Goal: Task Accomplishment & Management: Complete application form

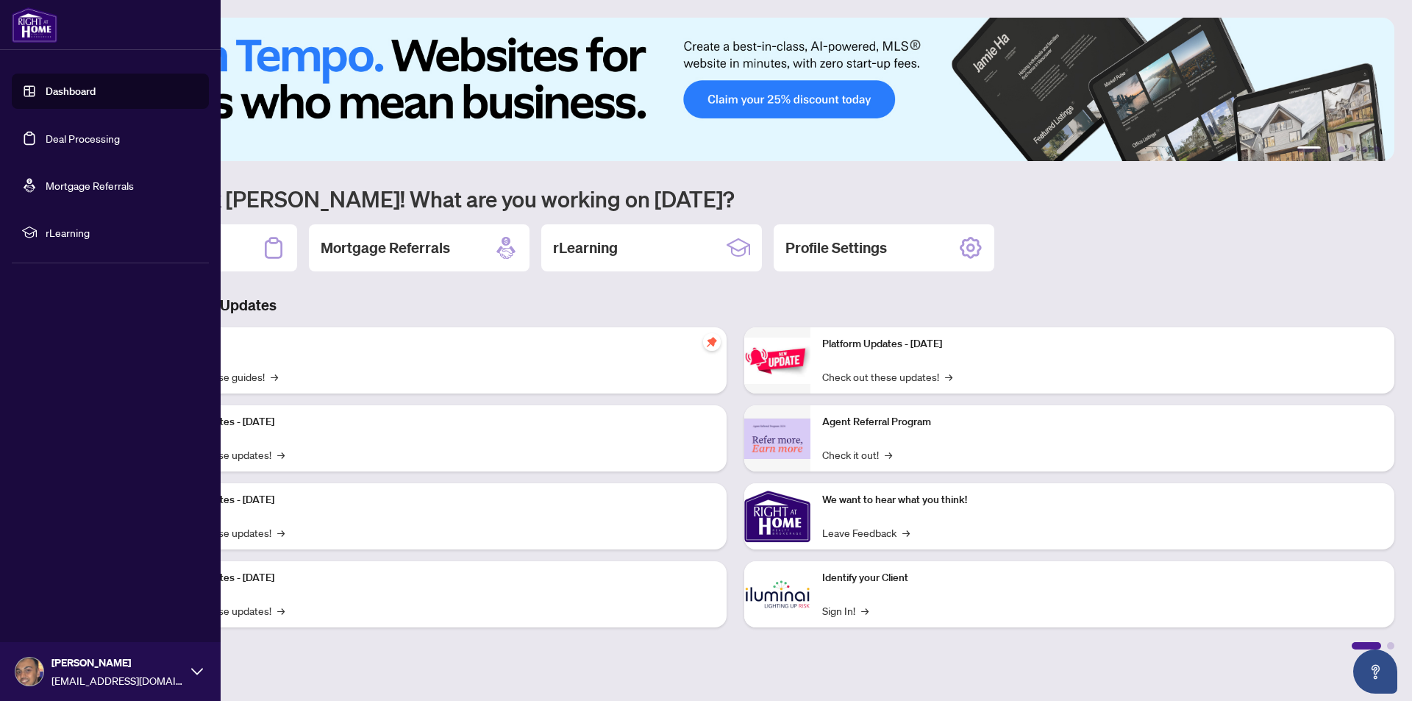
click at [104, 144] on link "Deal Processing" at bounding box center [83, 138] width 74 height 13
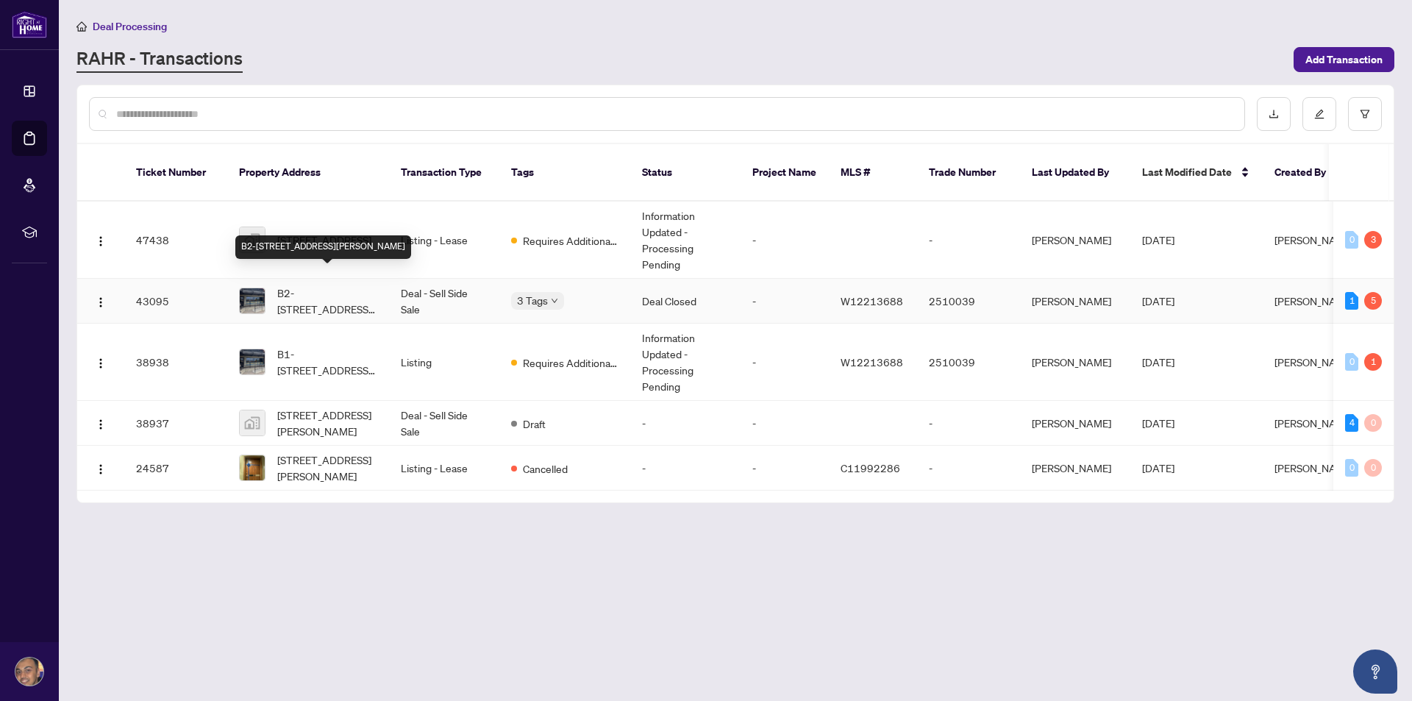
click at [313, 285] on span "B2-[STREET_ADDRESS][PERSON_NAME]" at bounding box center [327, 301] width 100 height 32
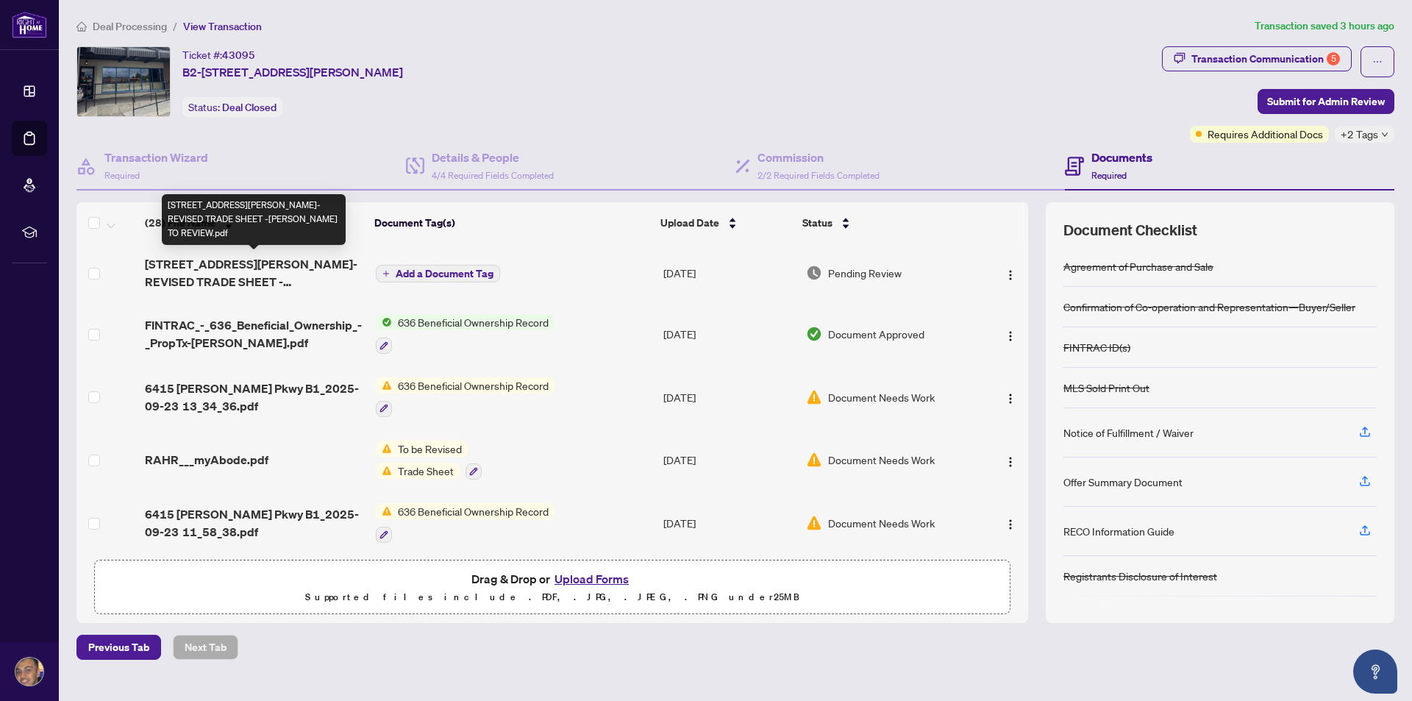
click at [278, 280] on span "[STREET_ADDRESS][PERSON_NAME]-REVISED TRADE SHEET -[PERSON_NAME] TO REVIEW.pdf" at bounding box center [254, 272] width 218 height 35
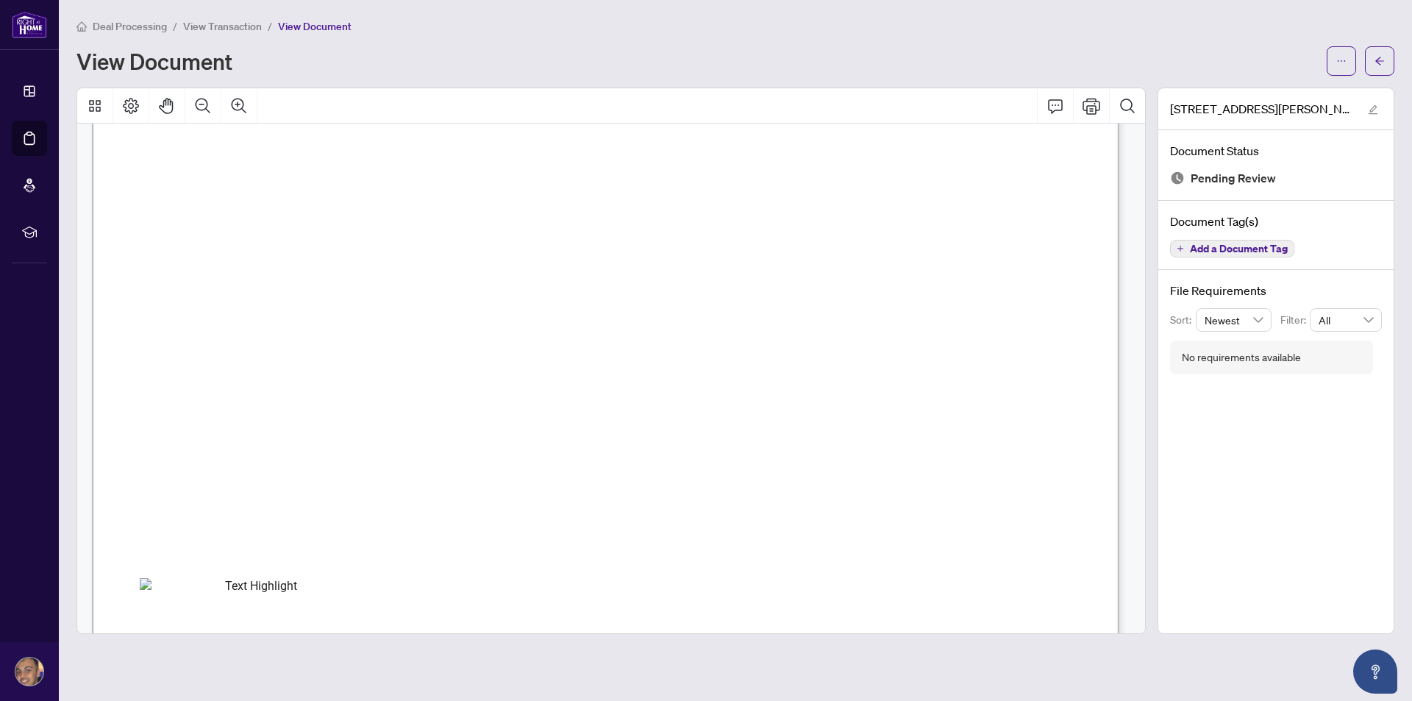
scroll to position [294, 0]
drag, startPoint x: 448, startPoint y: 412, endPoint x: 493, endPoint y: 406, distance: 45.2
click at [493, 407] on span "$3,700.00" at bounding box center [470, 412] width 51 height 11
drag, startPoint x: 460, startPoint y: 448, endPoint x: 494, endPoint y: 442, distance: 34.3
click at [494, 443] on span "$3,225.00" at bounding box center [471, 448] width 51 height 11
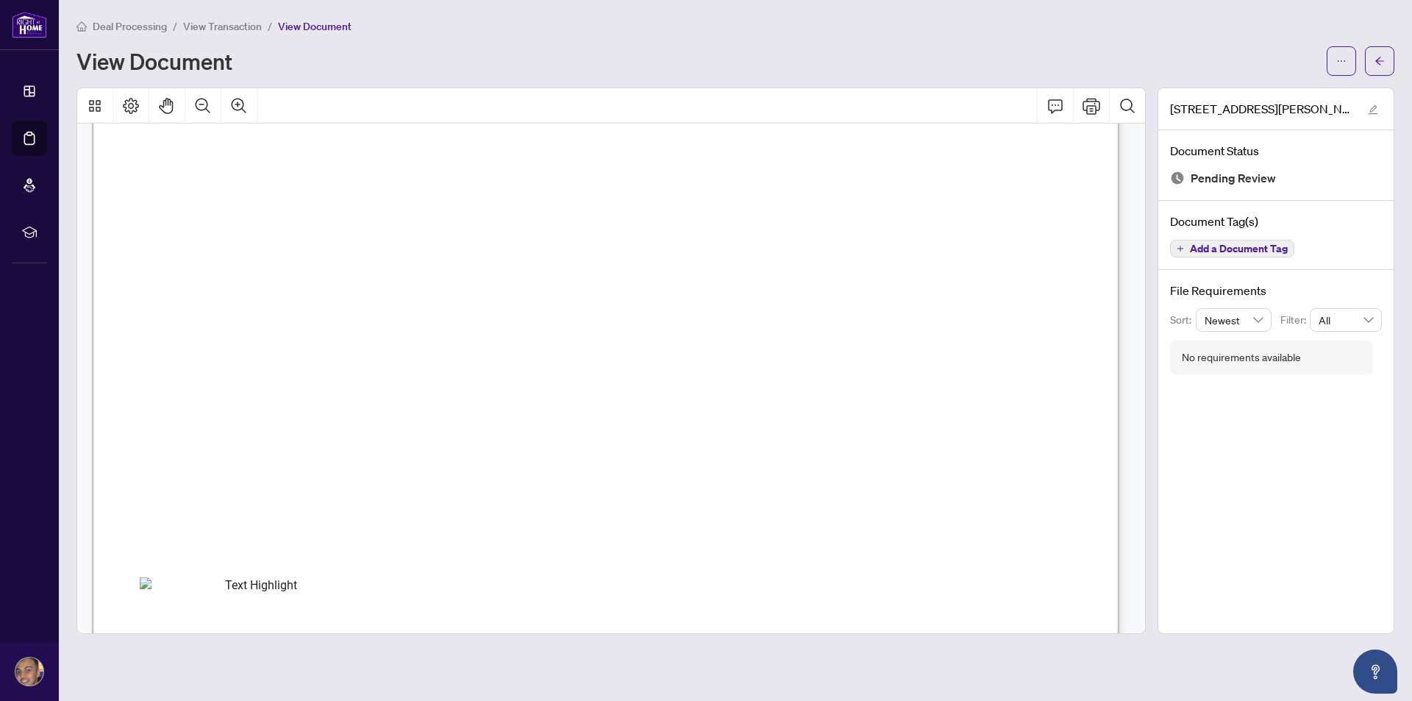
drag, startPoint x: 448, startPoint y: 404, endPoint x: 492, endPoint y: 405, distance: 44.1
click at [492, 407] on span "$3,700.00" at bounding box center [470, 412] width 51 height 11
drag, startPoint x: 457, startPoint y: 485, endPoint x: 508, endPoint y: 471, distance: 52.8
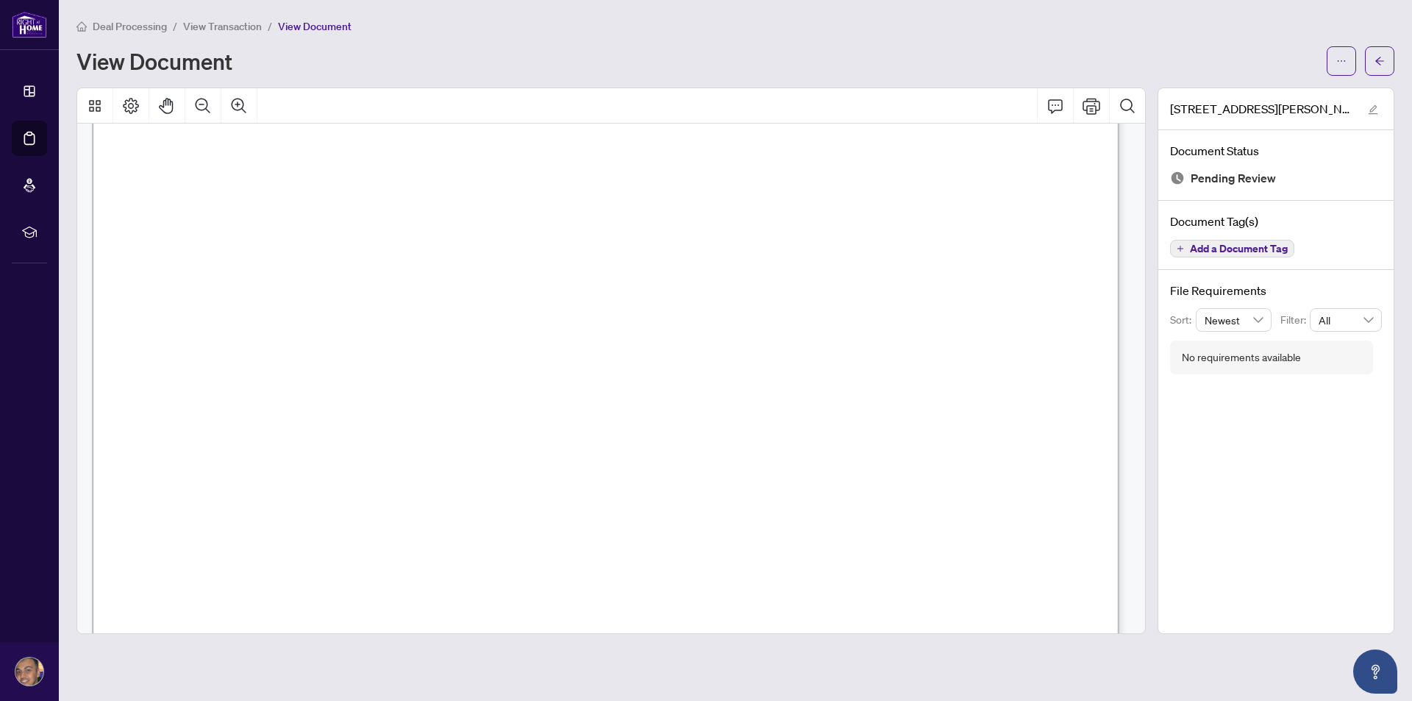
scroll to position [0, 0]
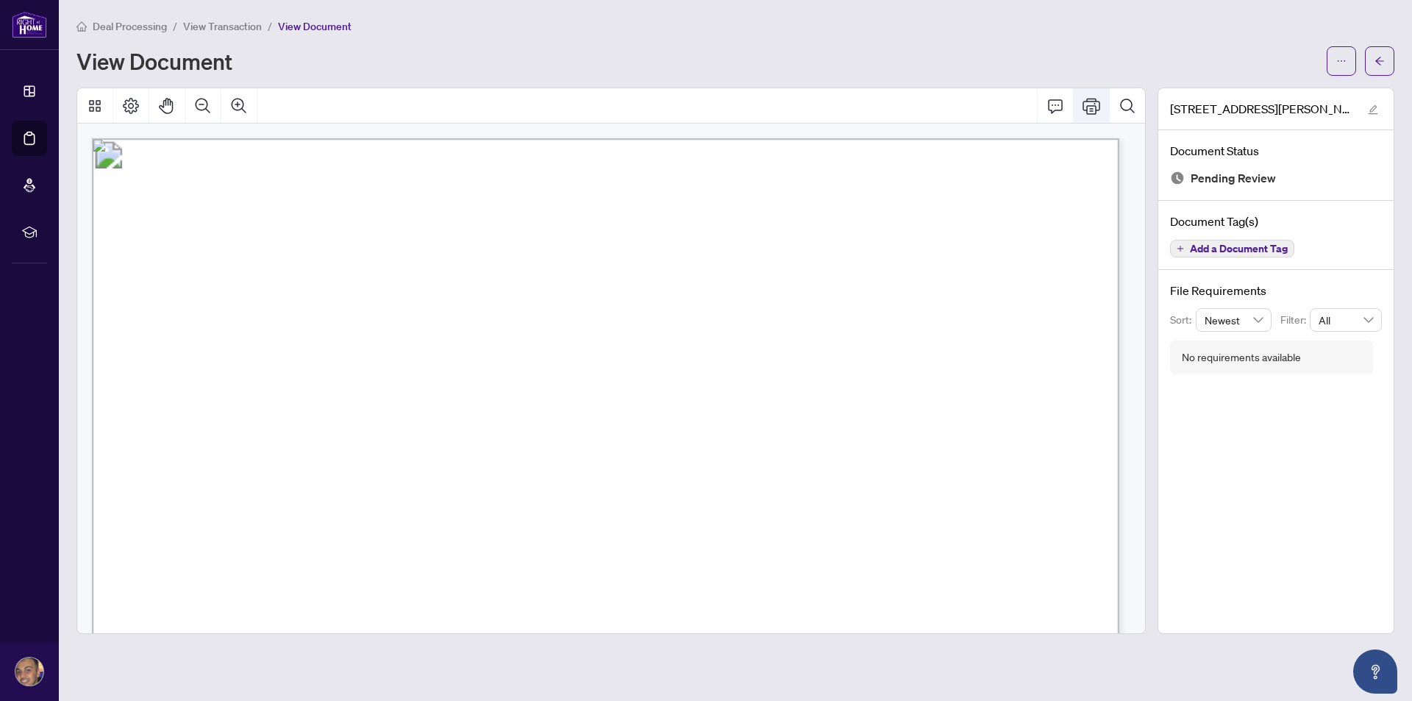
click at [1092, 104] on icon "Print" at bounding box center [1091, 106] width 18 height 16
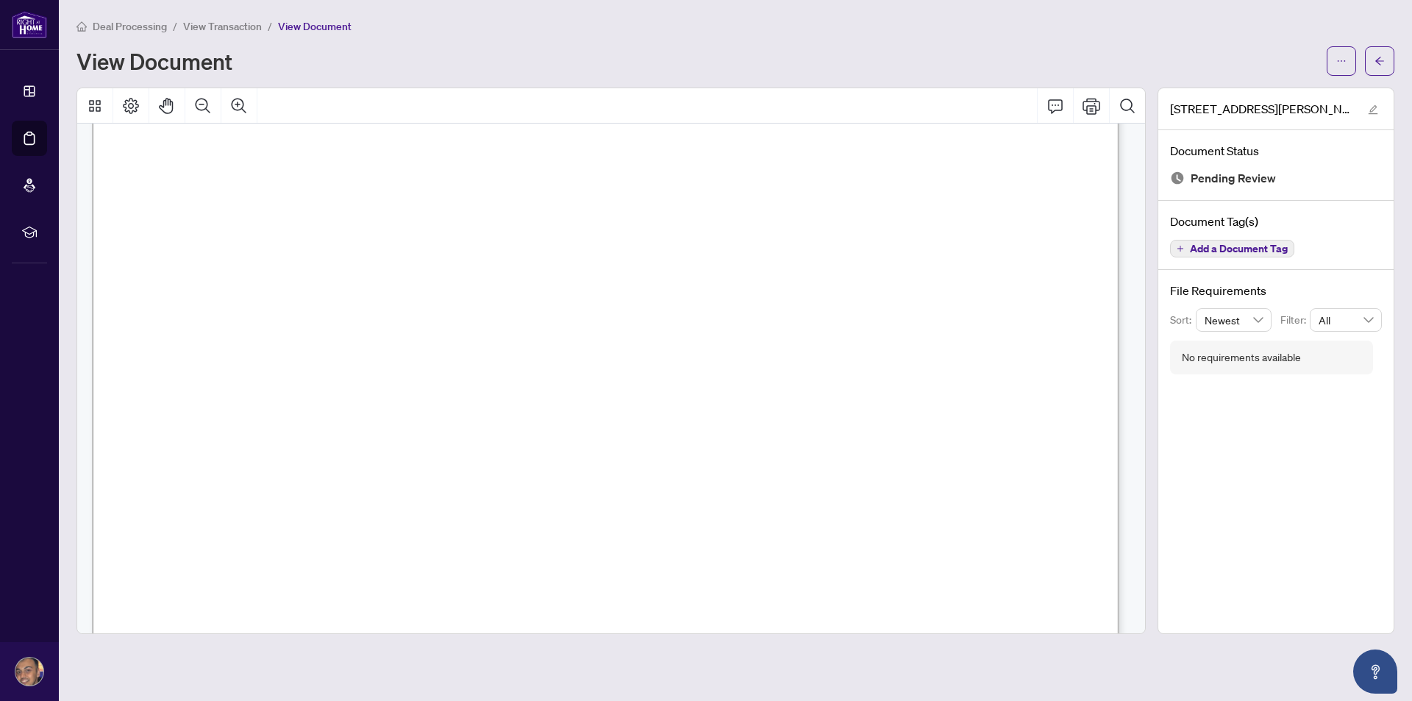
scroll to position [221, 0]
click at [135, 97] on icon "Page Layout" at bounding box center [131, 106] width 18 height 18
click at [1061, 110] on icon "Comment" at bounding box center [1055, 106] width 18 height 18
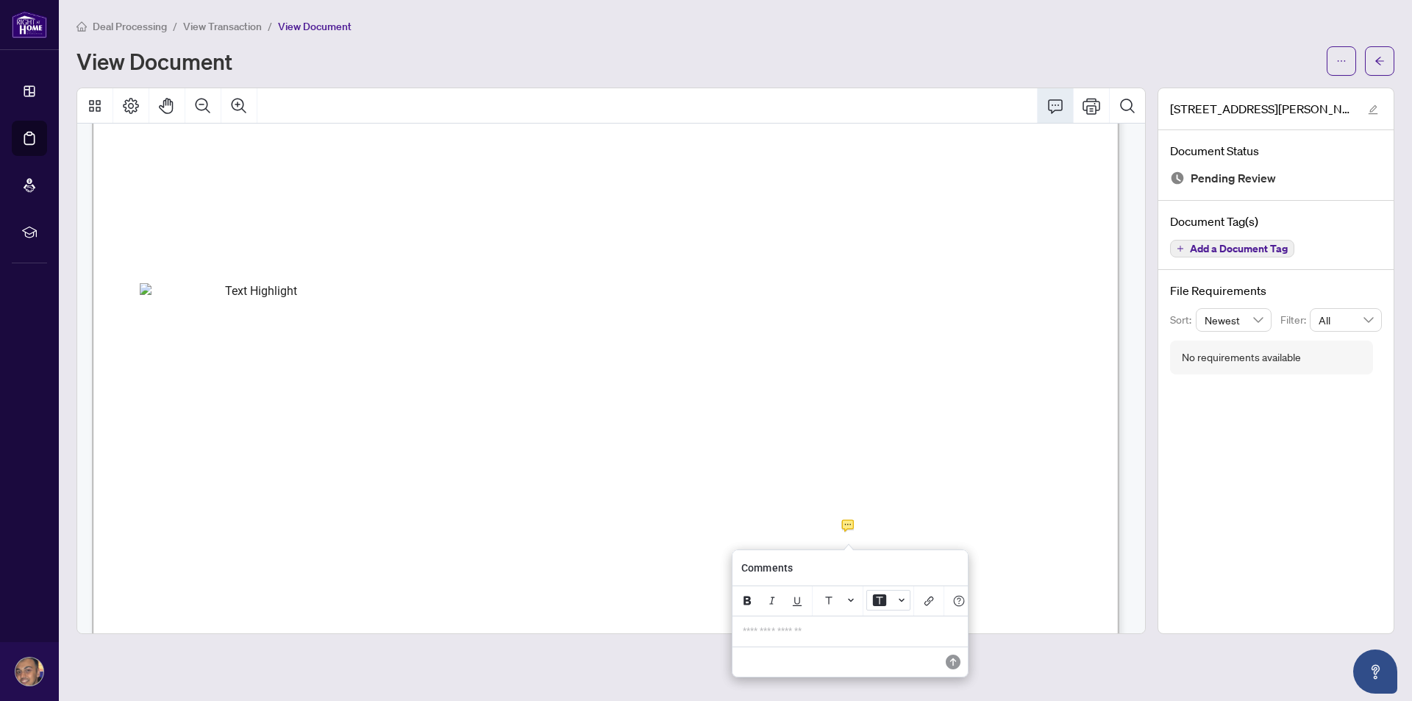
click at [896, 597] on button "Background Color" at bounding box center [888, 600] width 44 height 21
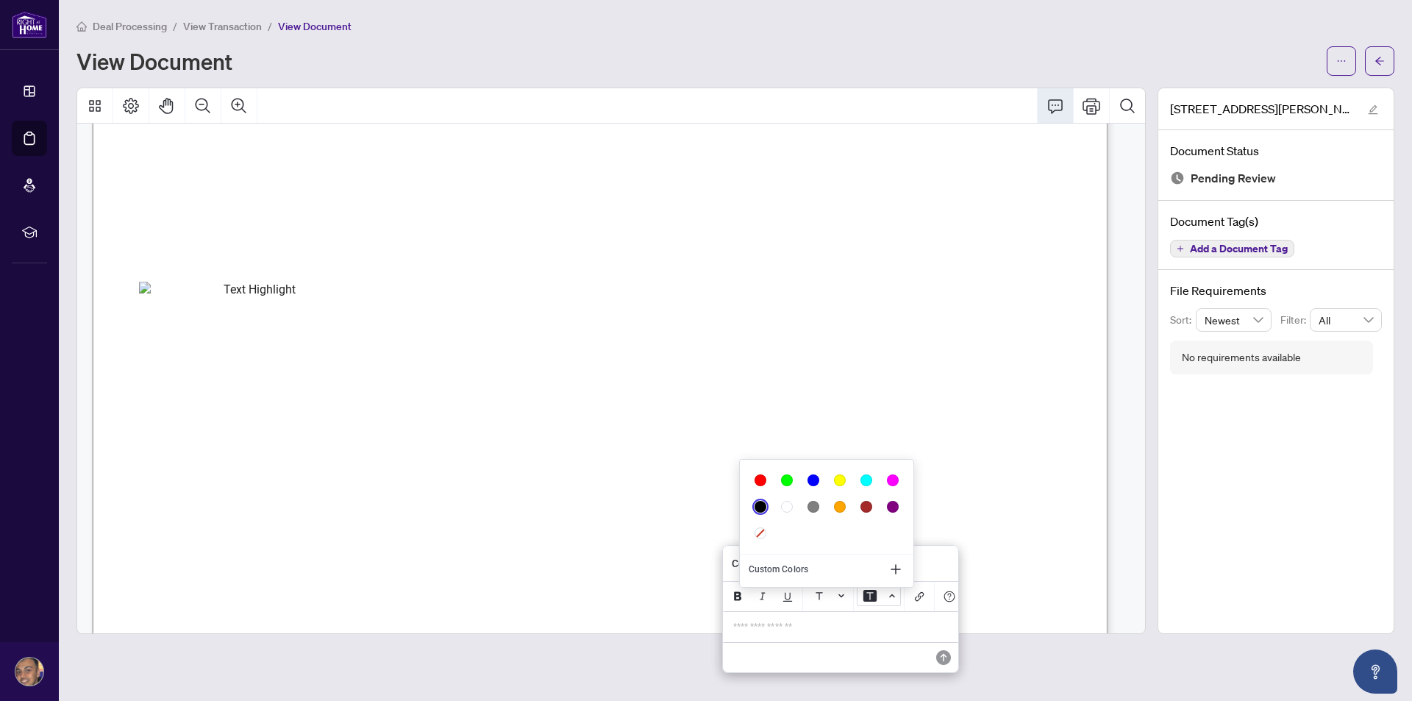
click at [885, 618] on div "**********" at bounding box center [840, 627] width 232 height 30
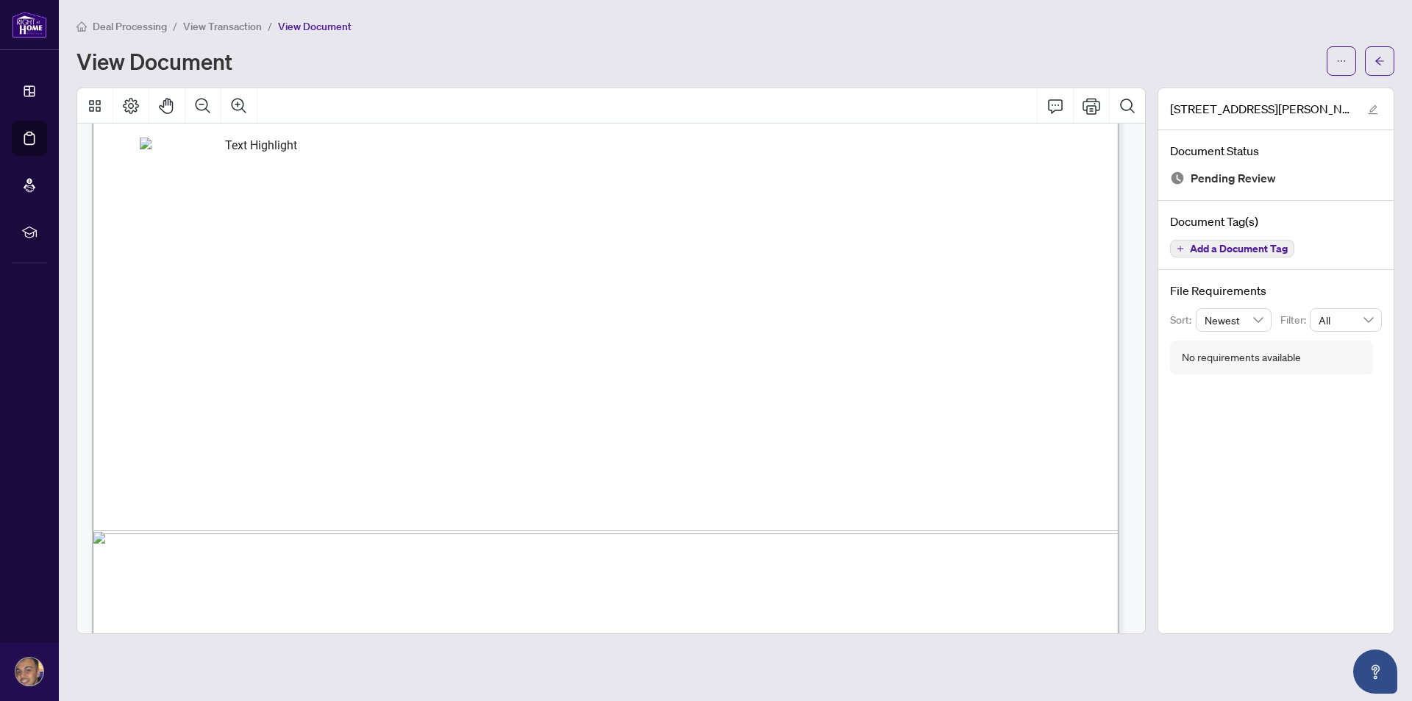
scroll to position [735, 0]
click at [835, 376] on span "Signature:_____________________________________________" at bounding box center [898, 381] width 343 height 11
click at [124, 110] on icon "Page Layout" at bounding box center [131, 106] width 18 height 18
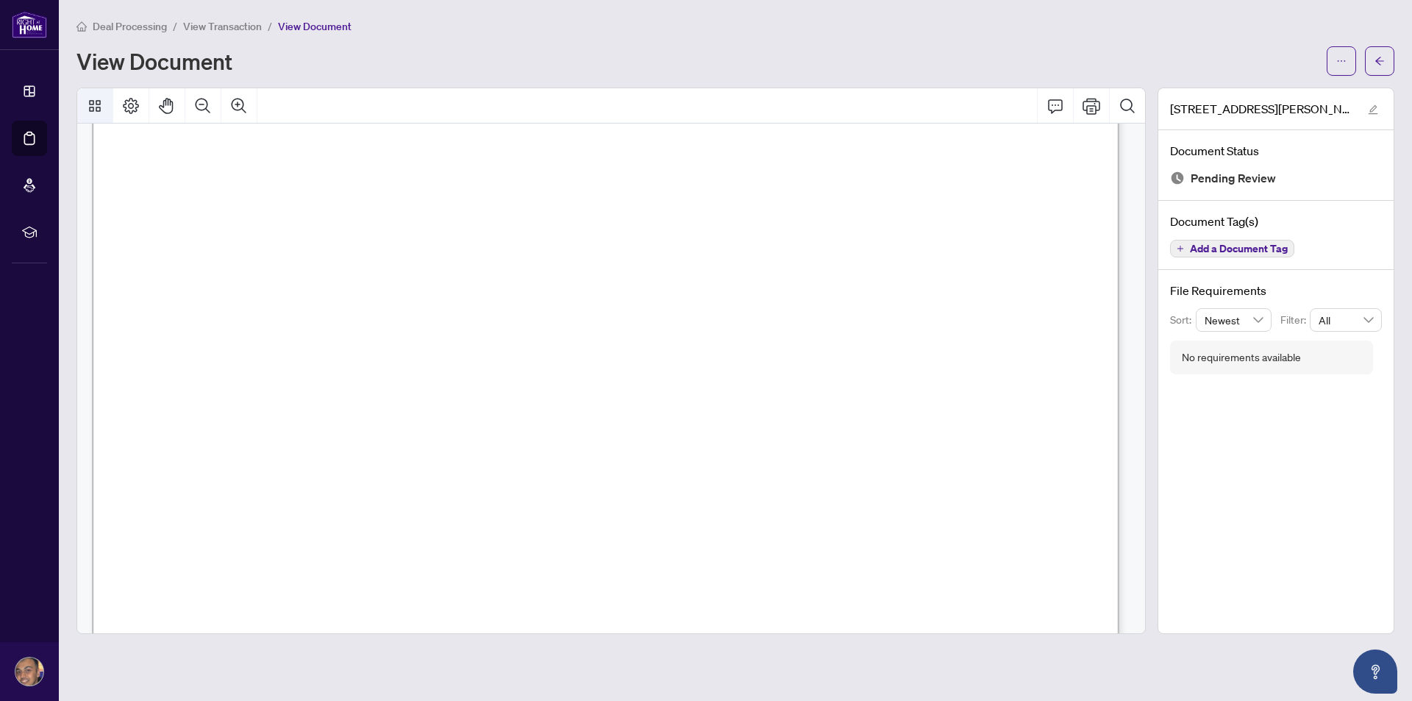
click at [100, 111] on icon "Thumbnails" at bounding box center [95, 106] width 18 height 18
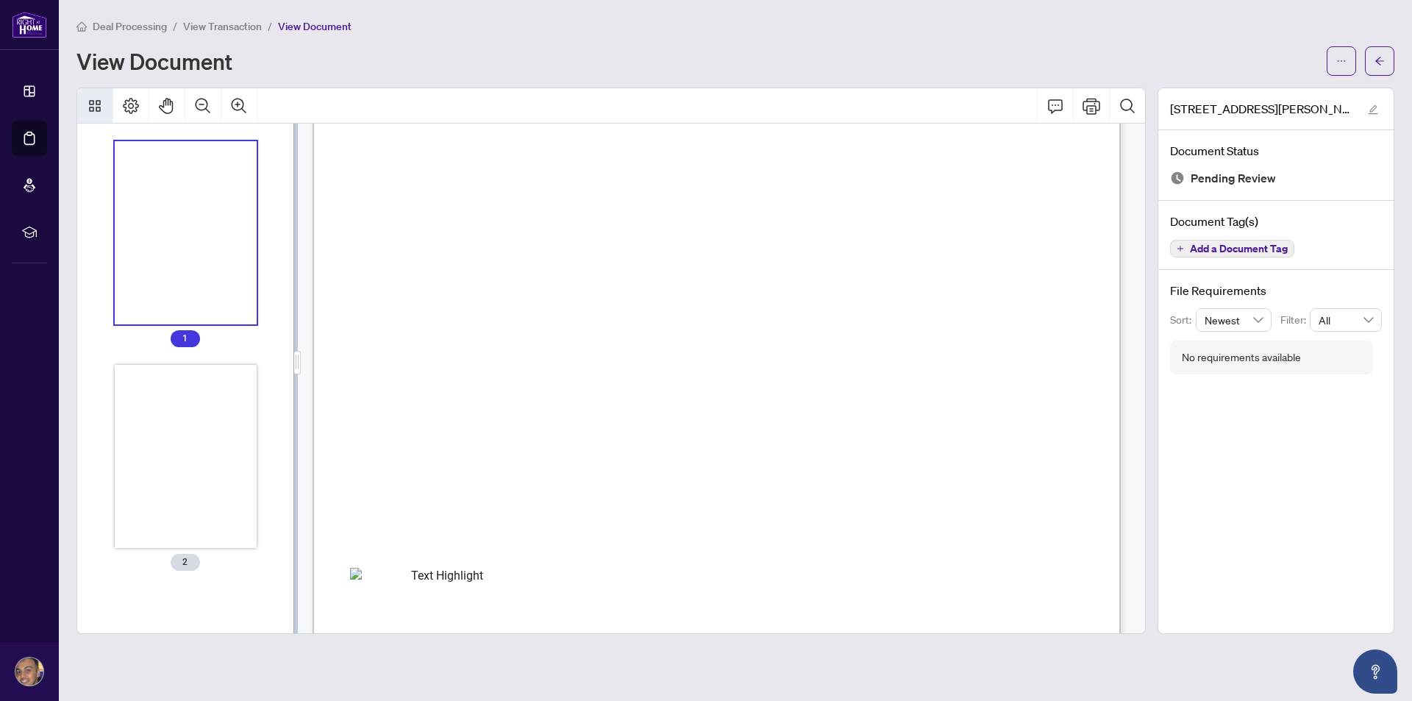
scroll to position [115, 0]
click at [99, 104] on icon "Thumbnails" at bounding box center [95, 106] width 12 height 12
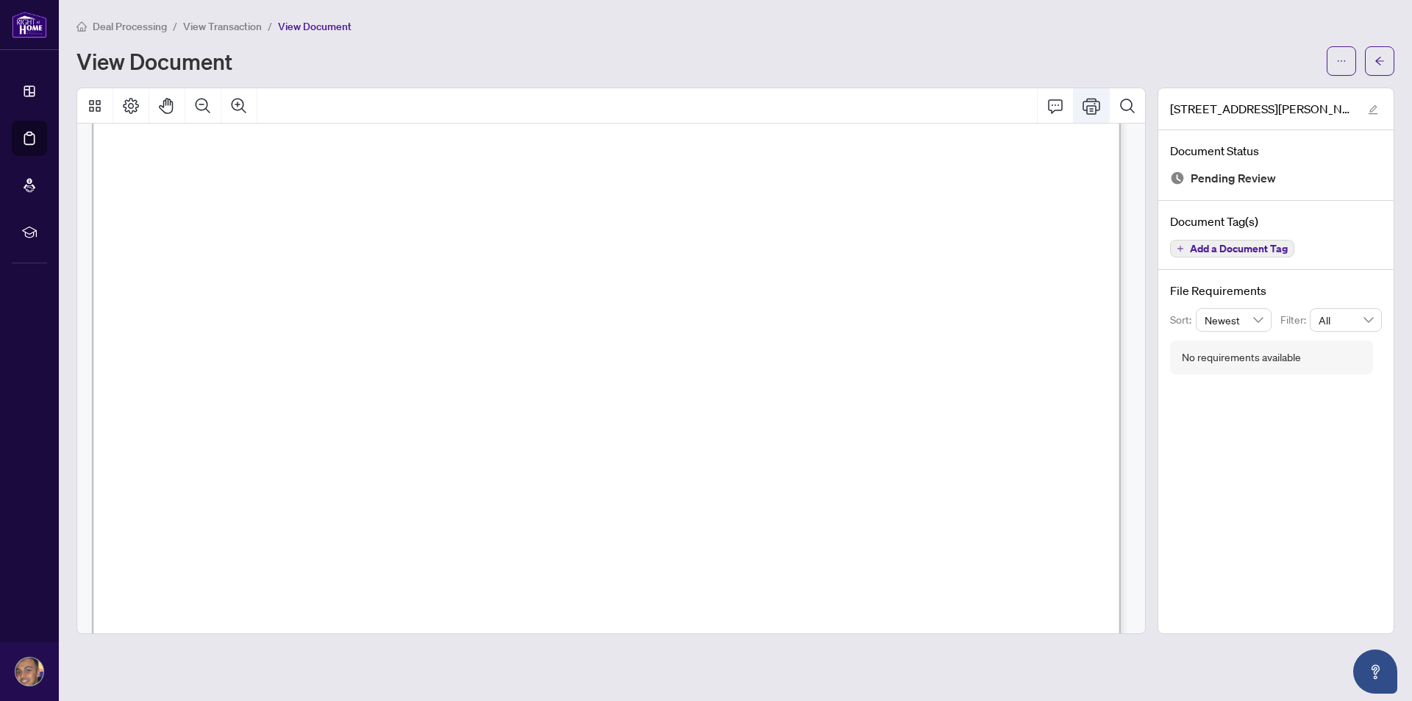
click at [1093, 107] on icon "Print" at bounding box center [1091, 106] width 18 height 18
click at [827, 151] on span "[DATE]" at bounding box center [809, 154] width 35 height 11
click at [1385, 61] on button "button" at bounding box center [1379, 60] width 29 height 29
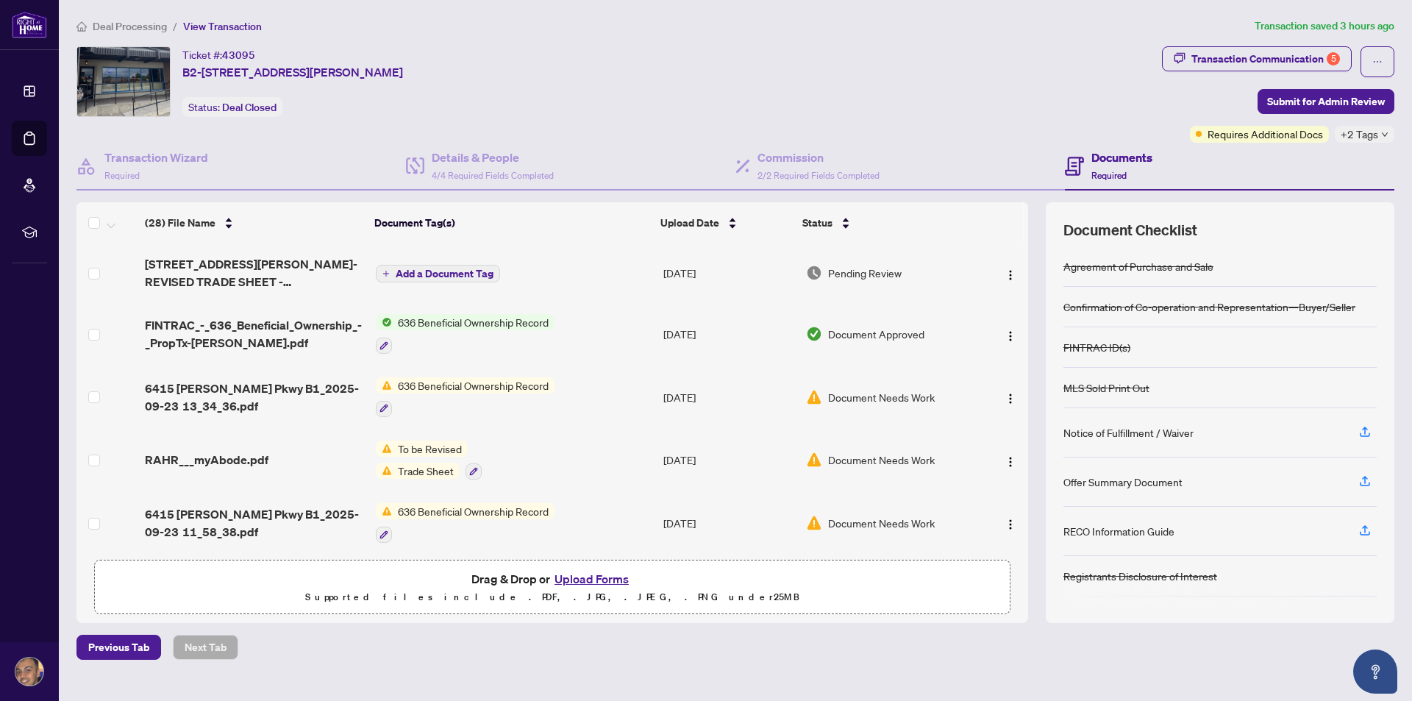
click at [454, 268] on span "Add a Document Tag" at bounding box center [445, 273] width 98 height 10
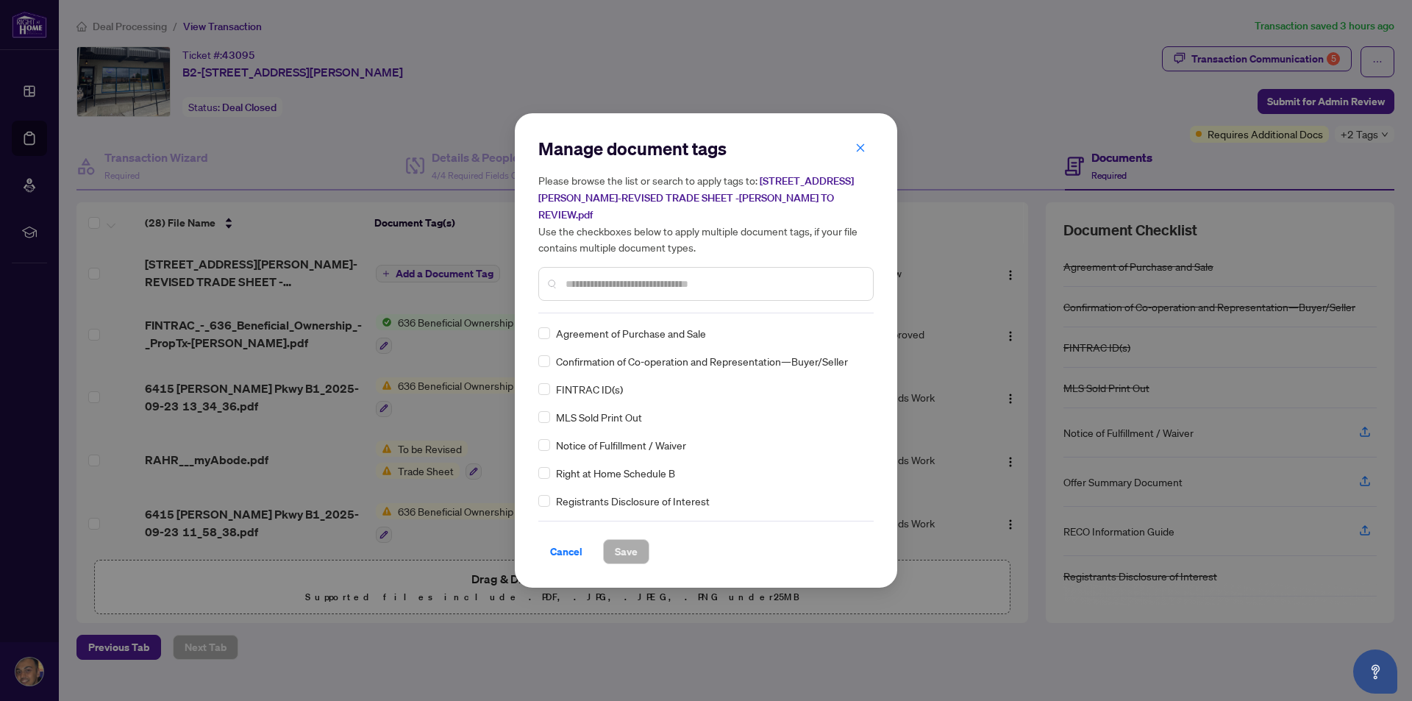
drag, startPoint x: 868, startPoint y: 185, endPoint x: 860, endPoint y: 182, distance: 8.4
click at [867, 185] on h5 "Please browse the list or search to apply tags to: [STREET_ADDRESS][PERSON_NAME…" at bounding box center [705, 213] width 335 height 83
click at [863, 153] on icon "close" at bounding box center [860, 148] width 10 height 10
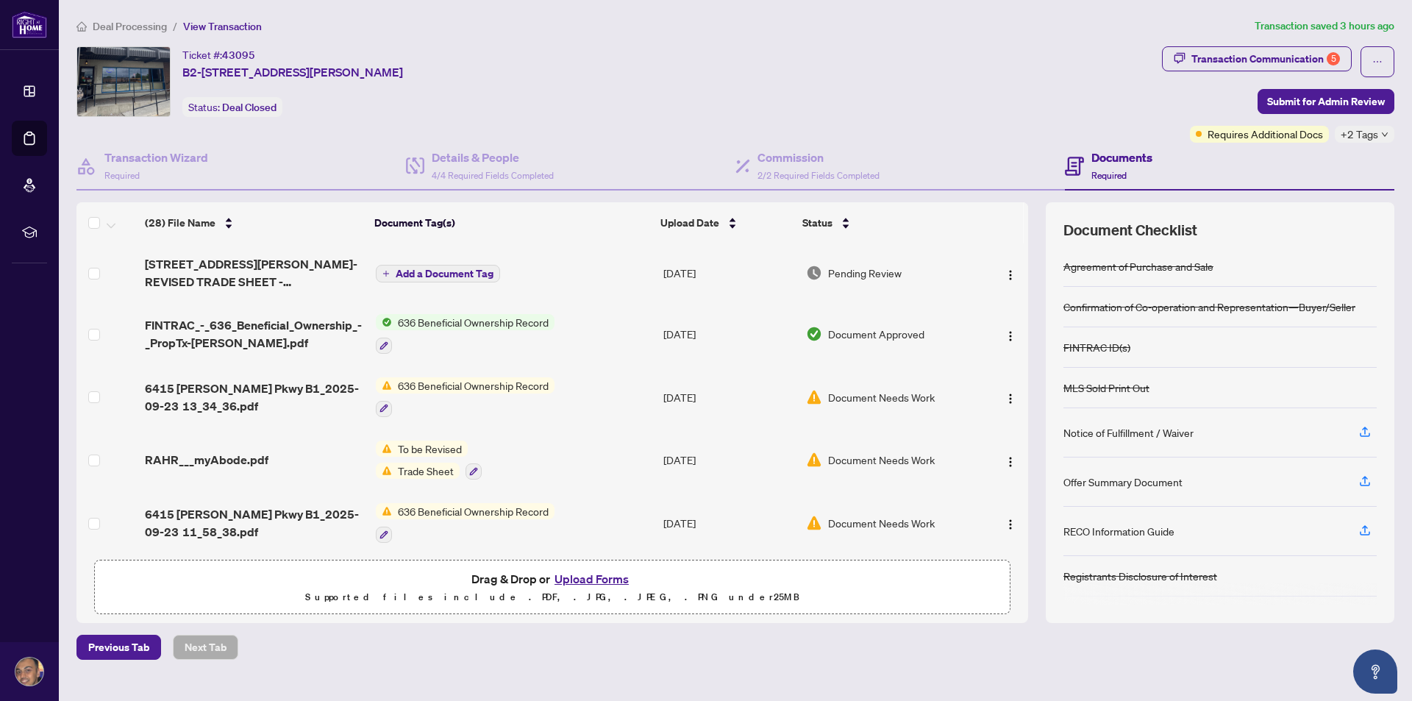
click at [603, 575] on button "Upload Forms" at bounding box center [591, 578] width 83 height 19
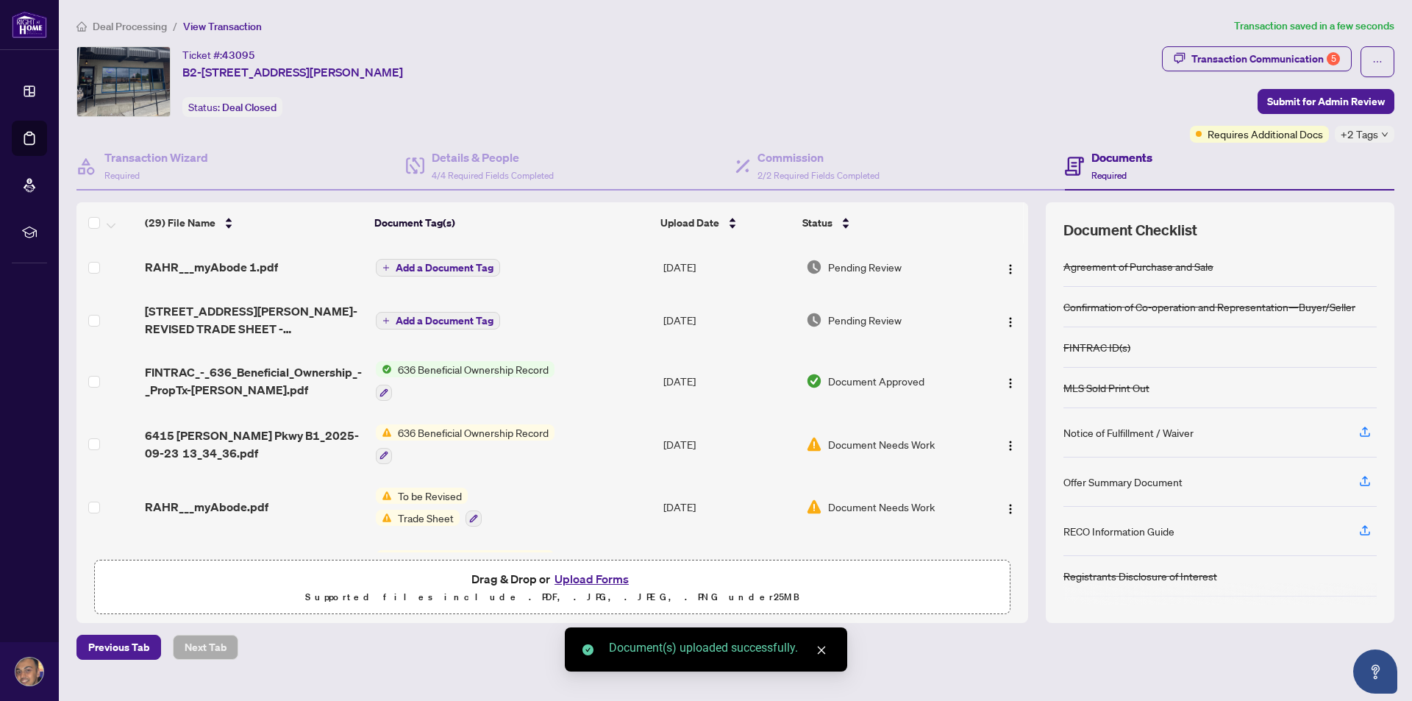
click at [823, 652] on icon "close" at bounding box center [821, 650] width 10 height 10
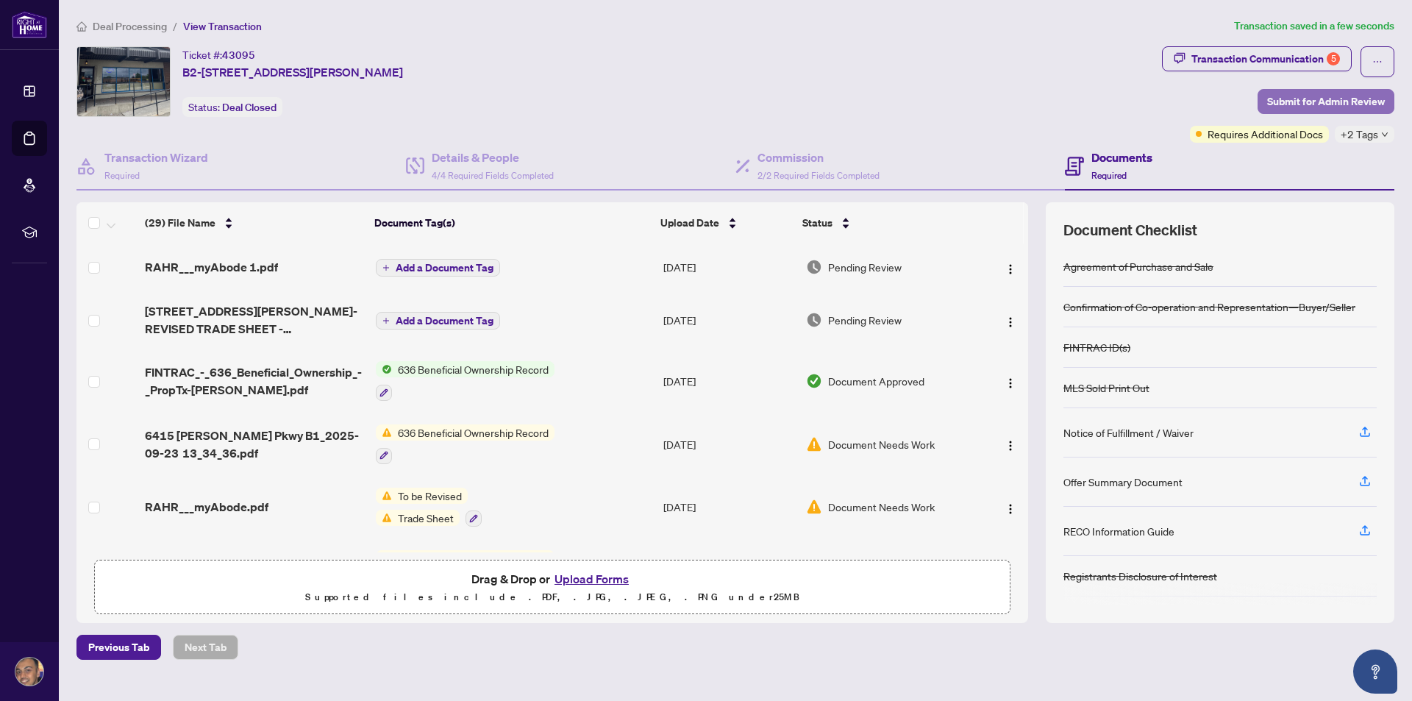
click at [1310, 107] on span "Submit for Admin Review" at bounding box center [1326, 102] width 118 height 24
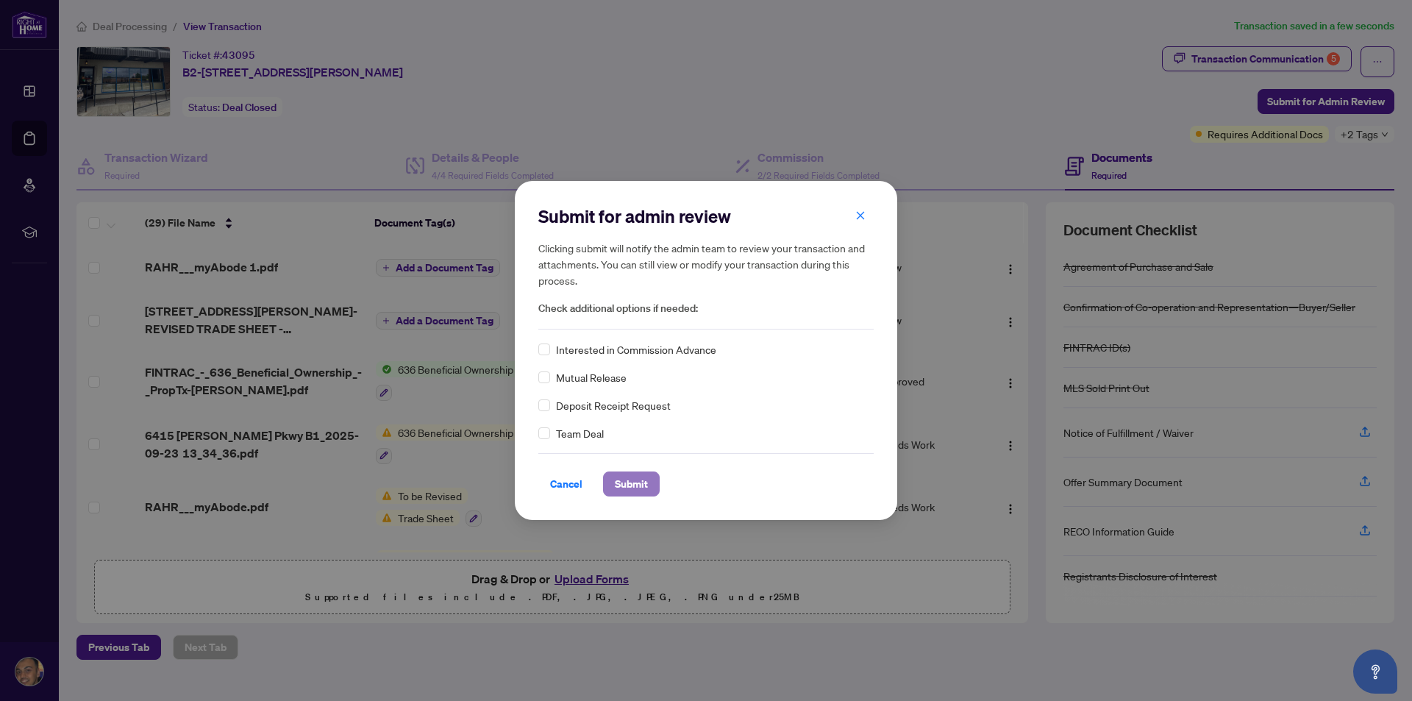
click at [632, 485] on span "Submit" at bounding box center [631, 484] width 33 height 24
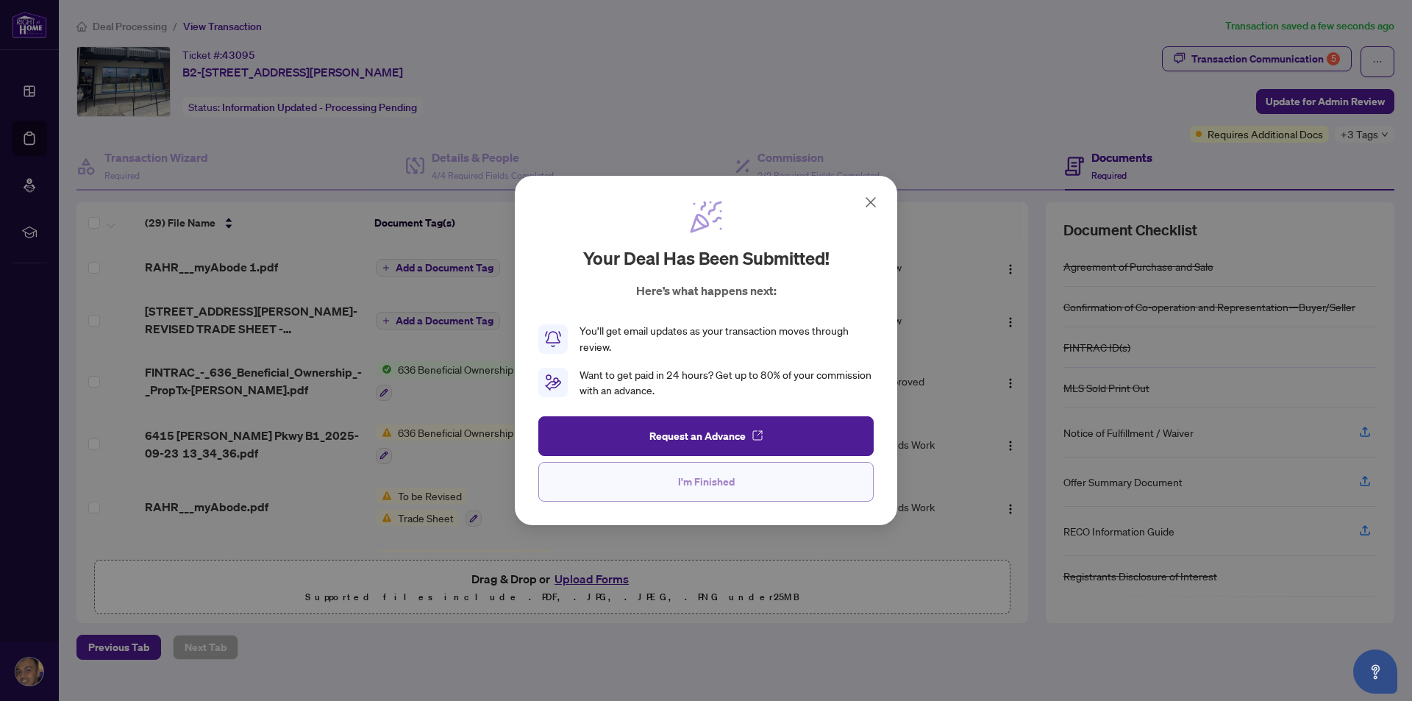
click at [707, 491] on span "I'm Finished" at bounding box center [706, 482] width 57 height 24
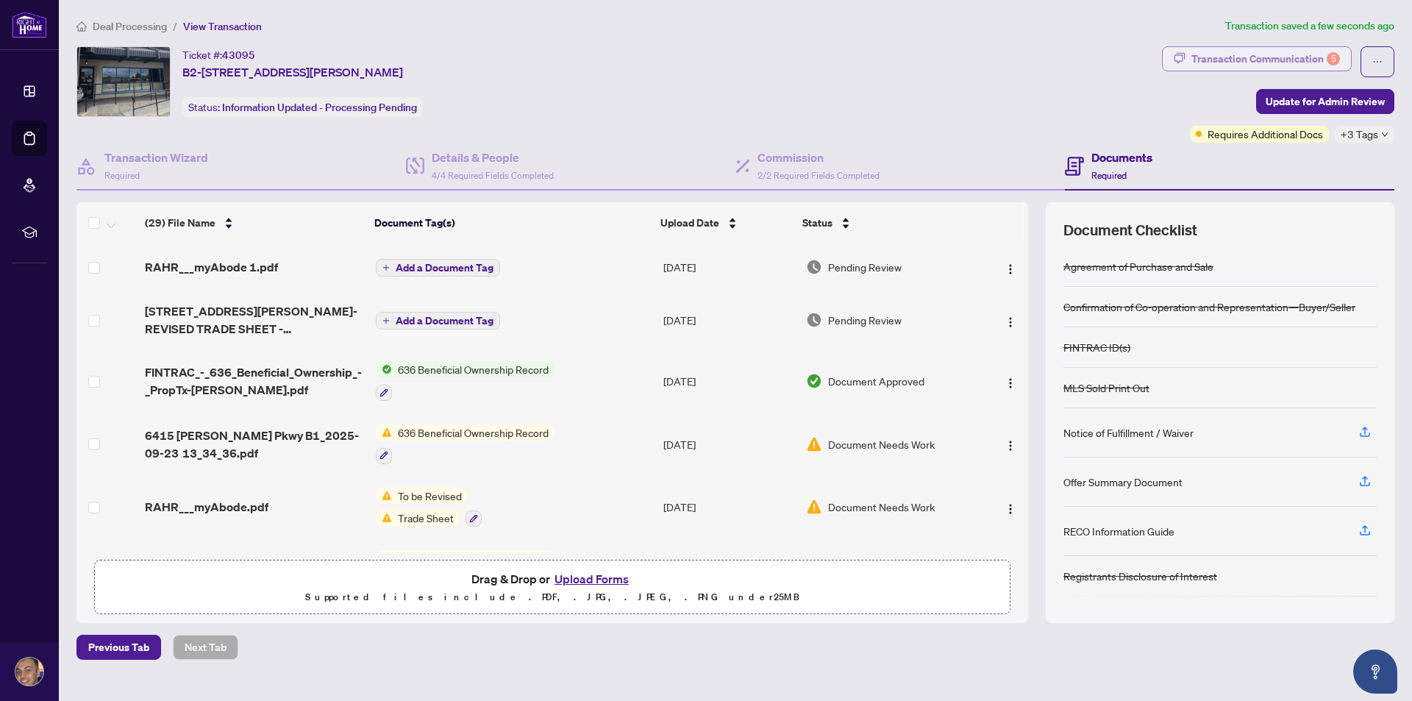
click at [1293, 61] on div "Transaction Communication 5" at bounding box center [1265, 59] width 149 height 24
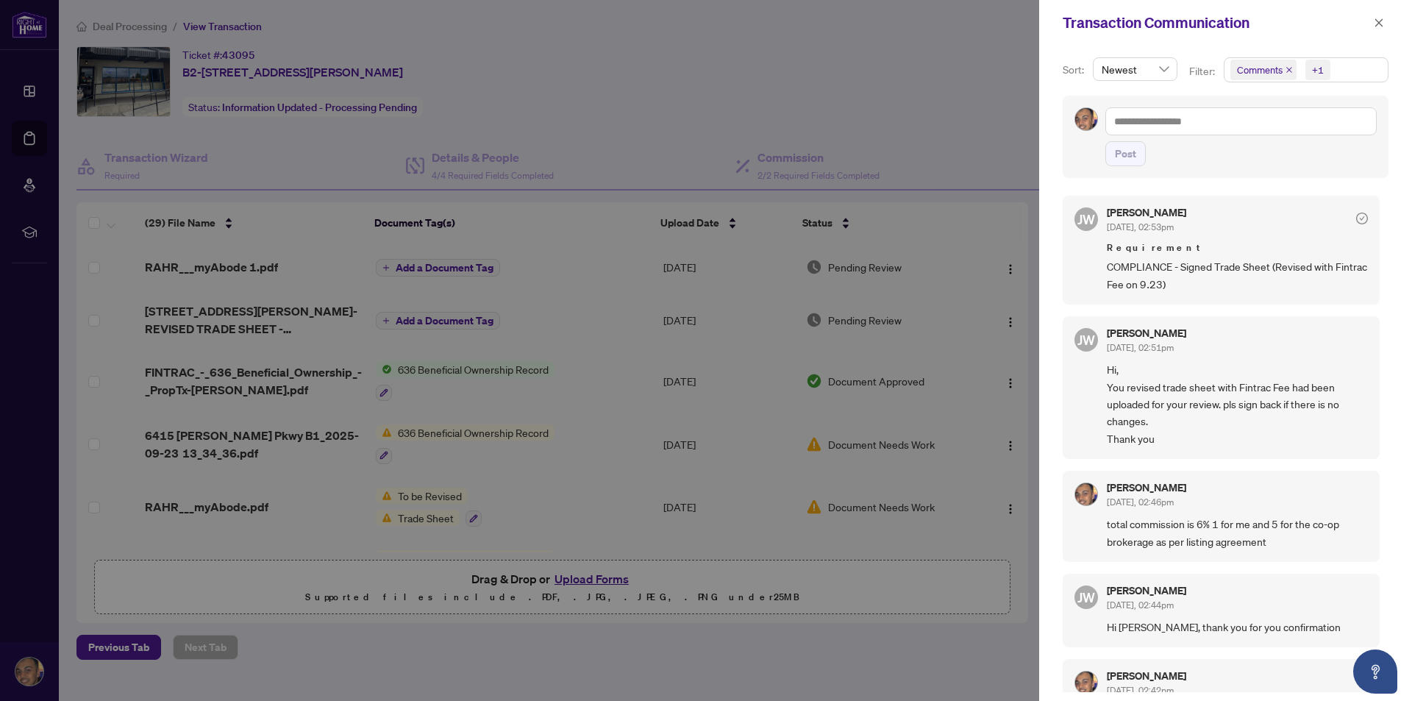
click at [777, 635] on div at bounding box center [706, 350] width 1412 height 701
click at [1378, 24] on icon "close" at bounding box center [1379, 23] width 10 height 10
